Goal: Navigation & Orientation: Find specific page/section

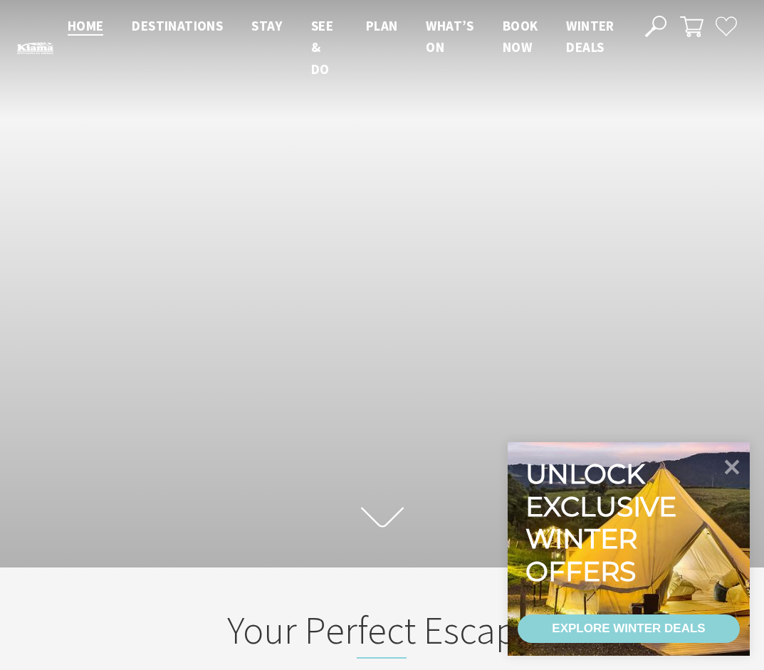
scroll to position [236, 754]
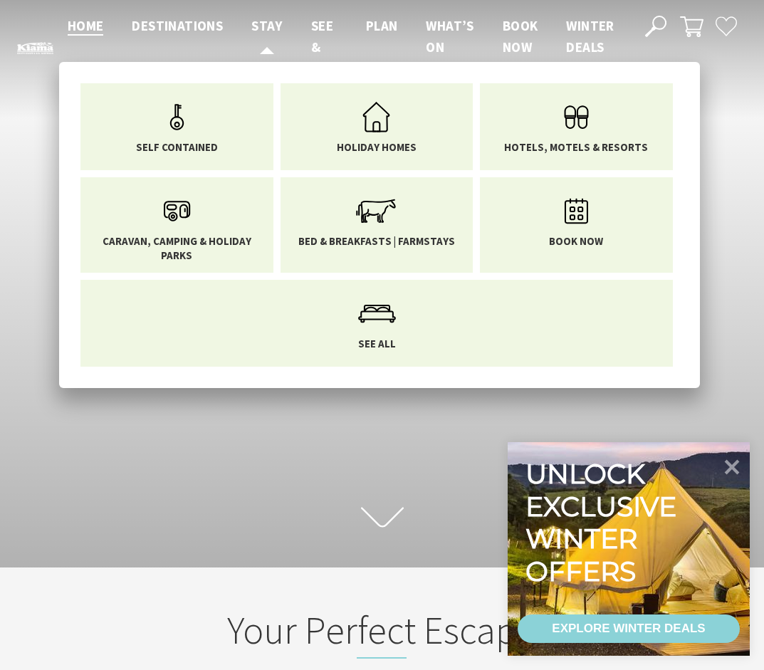
click at [275, 34] on link "Stay" at bounding box center [266, 26] width 31 height 19
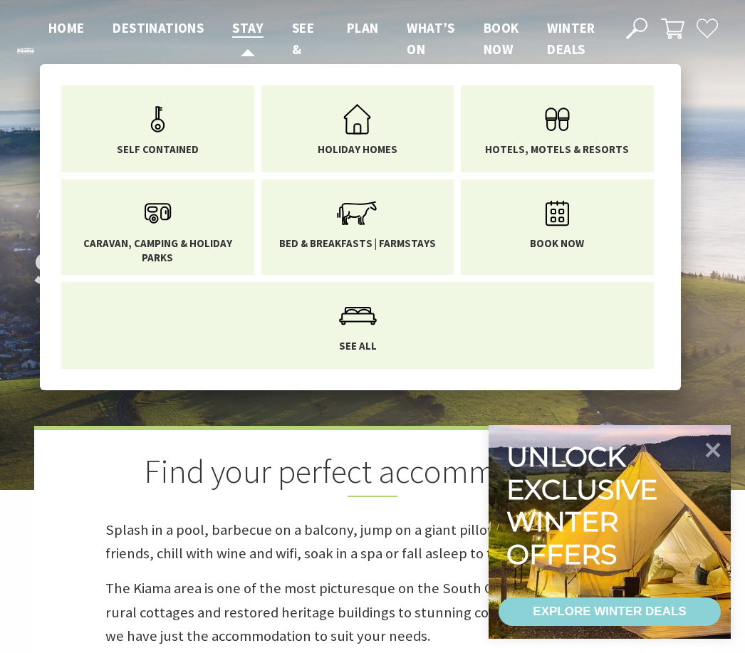
click at [167, 239] on span "Caravan, Camping & Holiday Parks" at bounding box center [158, 251] width 172 height 28
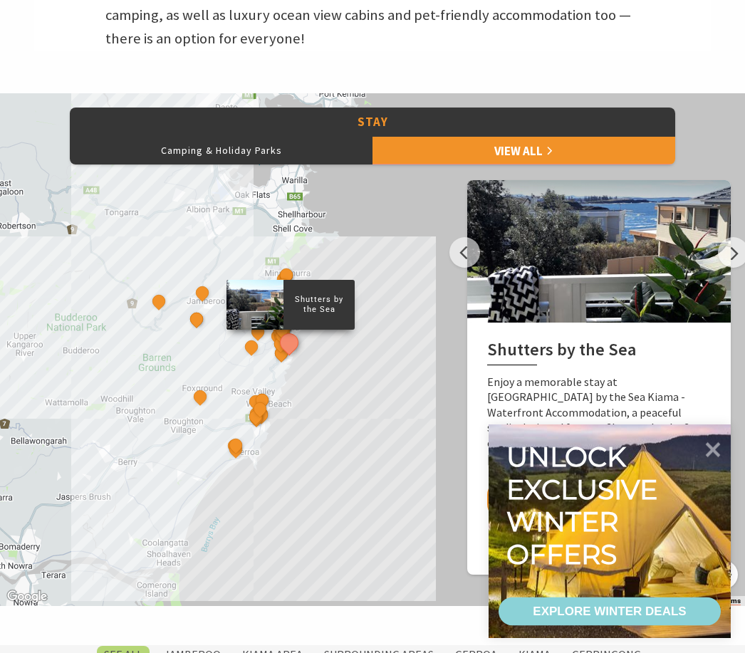
scroll to position [606, 0]
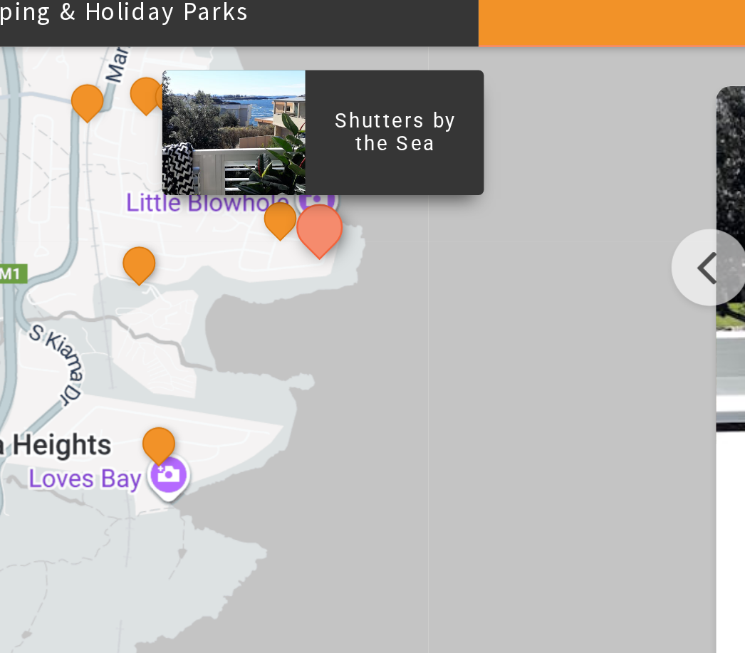
click at [303, 168] on p "Shutters by the Sea" at bounding box center [338, 179] width 71 height 23
click at [284, 204] on button "See detail about Amaroo Kiama" at bounding box center [293, 213] width 19 height 19
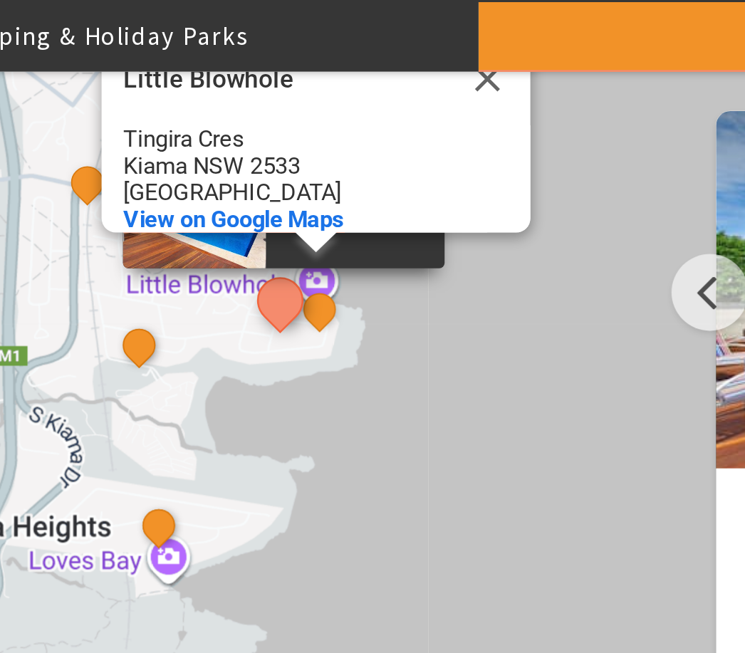
click at [301, 231] on button "See detail about Shutters by the Sea" at bounding box center [310, 240] width 19 height 19
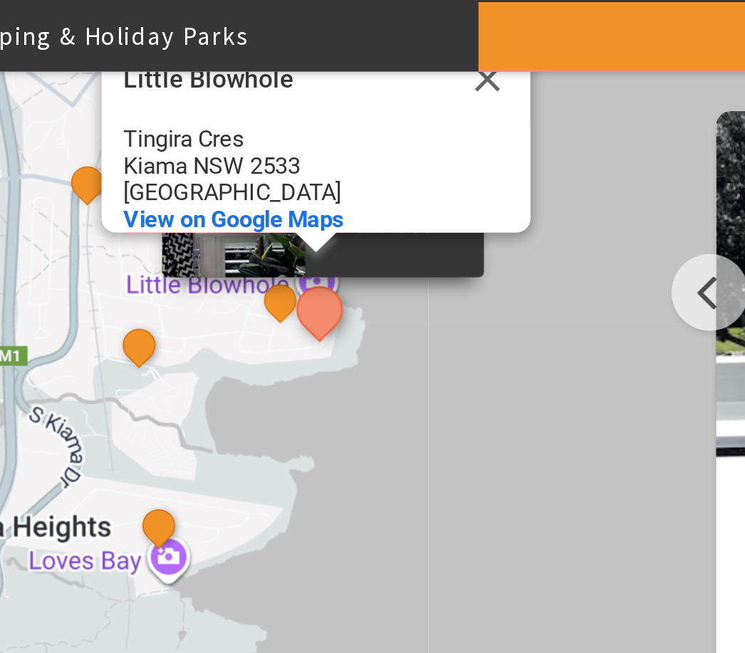
click at [231, 199] on span "View on Google Maps" at bounding box center [275, 204] width 88 height 11
